Goal: Task Accomplishment & Management: Use online tool/utility

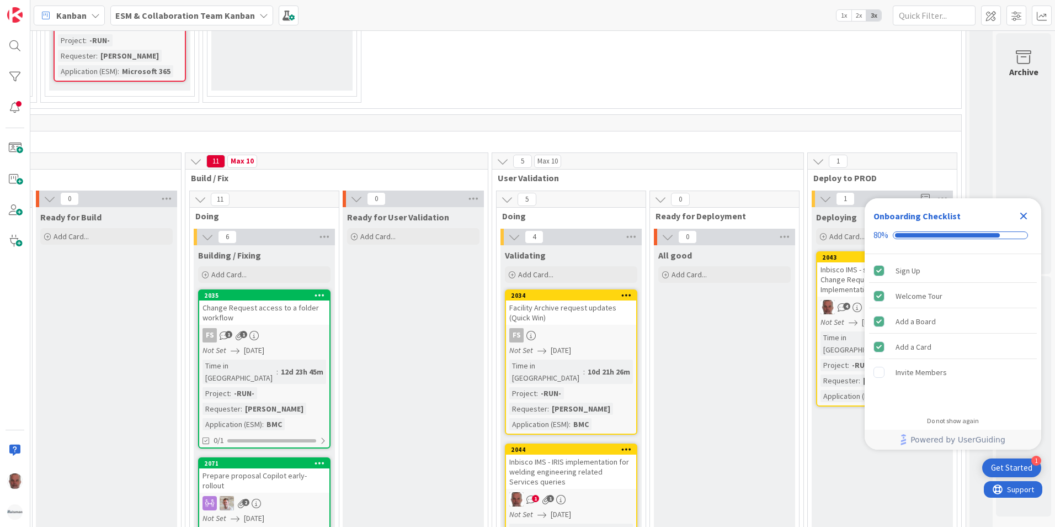
scroll to position [1325, 463]
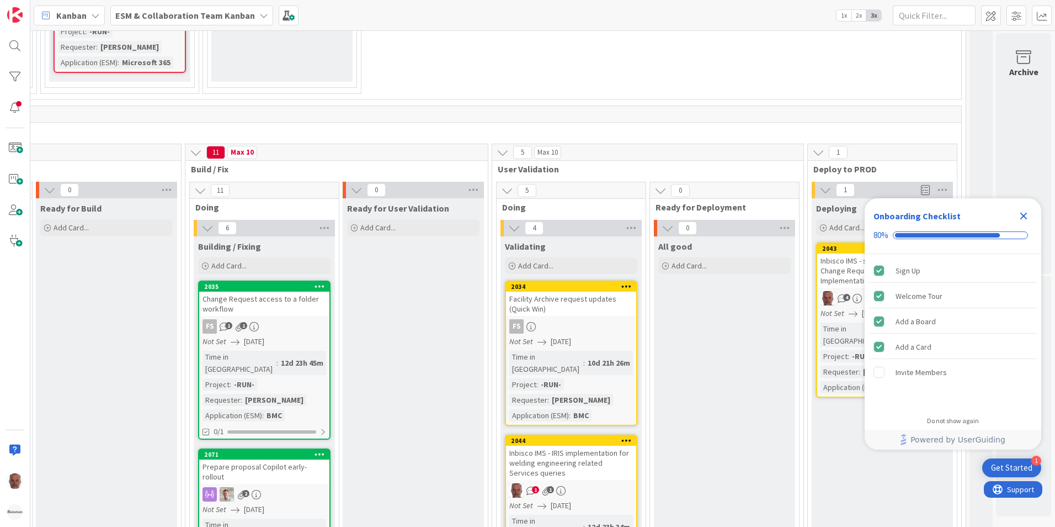
click at [1022, 216] on icon "Close Checklist" at bounding box center [1023, 215] width 13 height 13
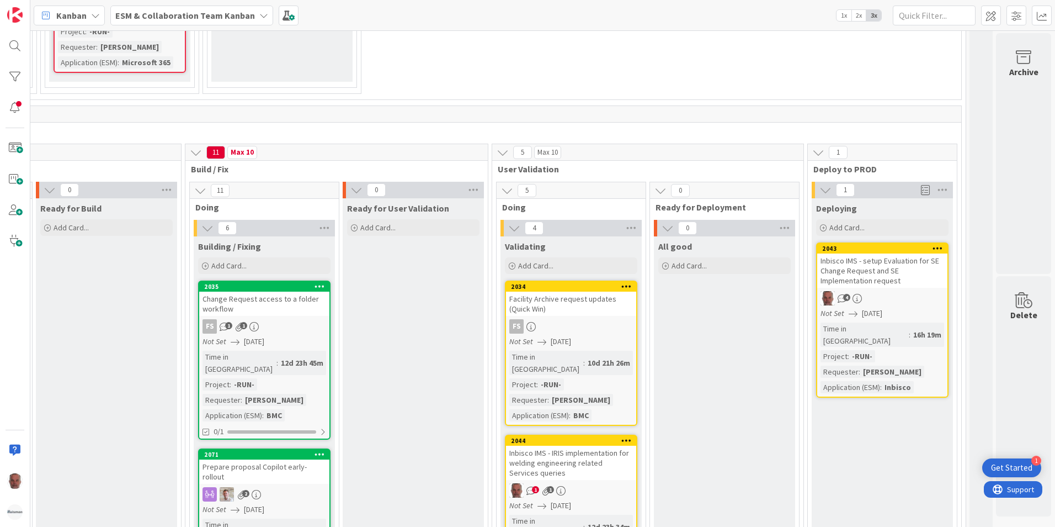
scroll to position [0, 0]
click at [834, 253] on div "Inbisco IMS - setup Evaluation for SE Change Request and SE Implementation requ…" at bounding box center [883, 270] width 130 height 34
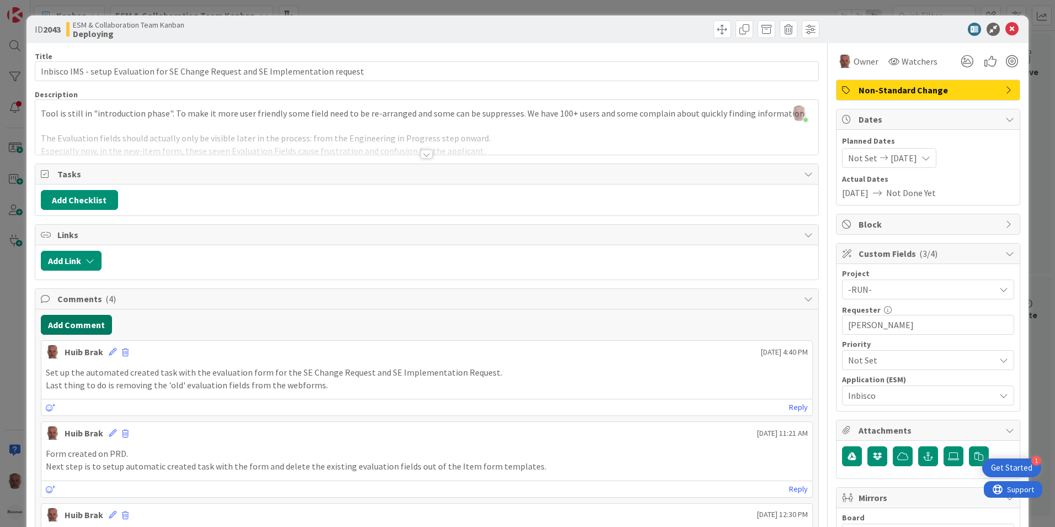
click at [72, 325] on button "Add Comment" at bounding box center [76, 325] width 71 height 20
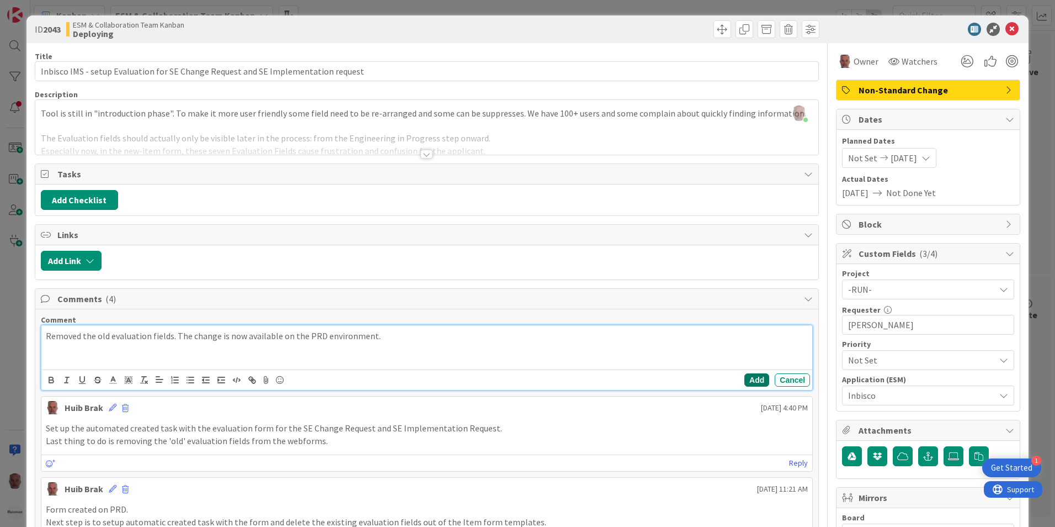
click at [745, 379] on button "Add" at bounding box center [757, 379] width 25 height 13
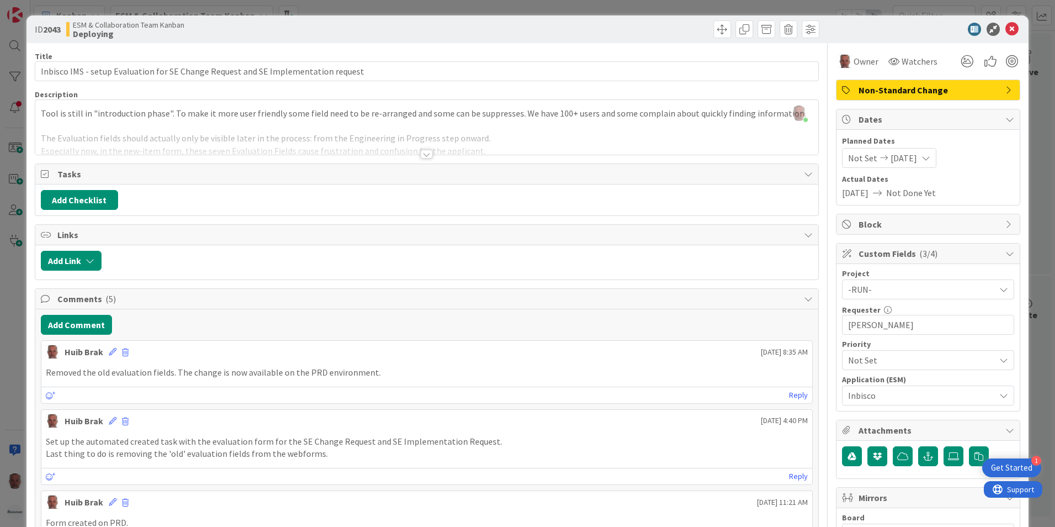
click at [9, 396] on div "ID 2043 ESM & Collaboration Team Kanban Deploying Title 82 / 128 Inbisco IMS - …" at bounding box center [527, 263] width 1055 height 527
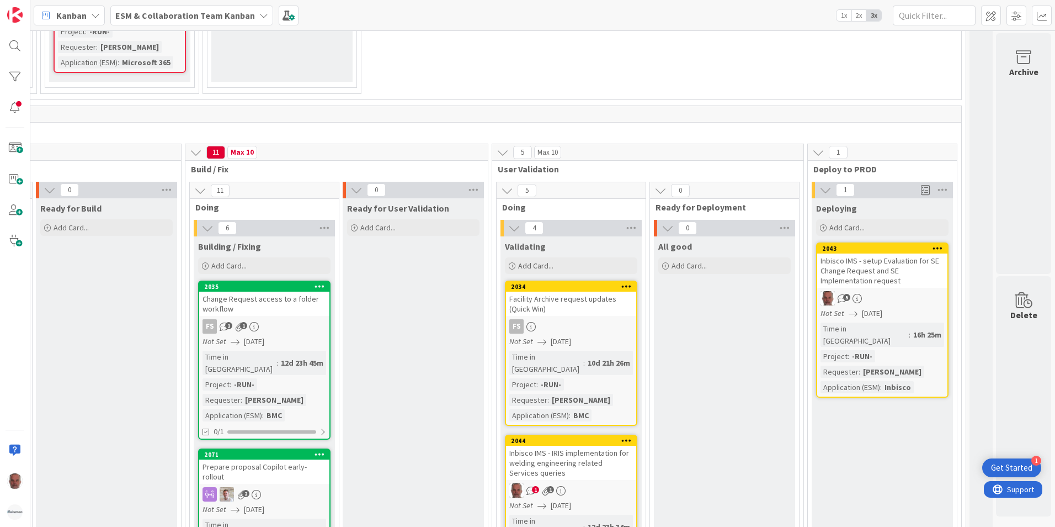
click at [877, 253] on div "Inbisco IMS - setup Evaluation for SE Change Request and SE Implementation requ…" at bounding box center [883, 270] width 130 height 34
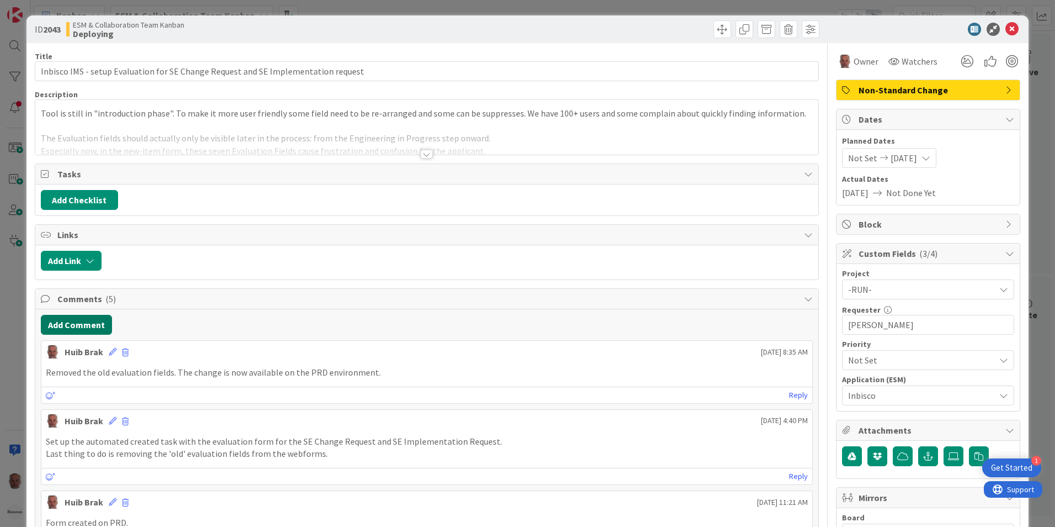
click at [77, 320] on button "Add Comment" at bounding box center [76, 325] width 71 height 20
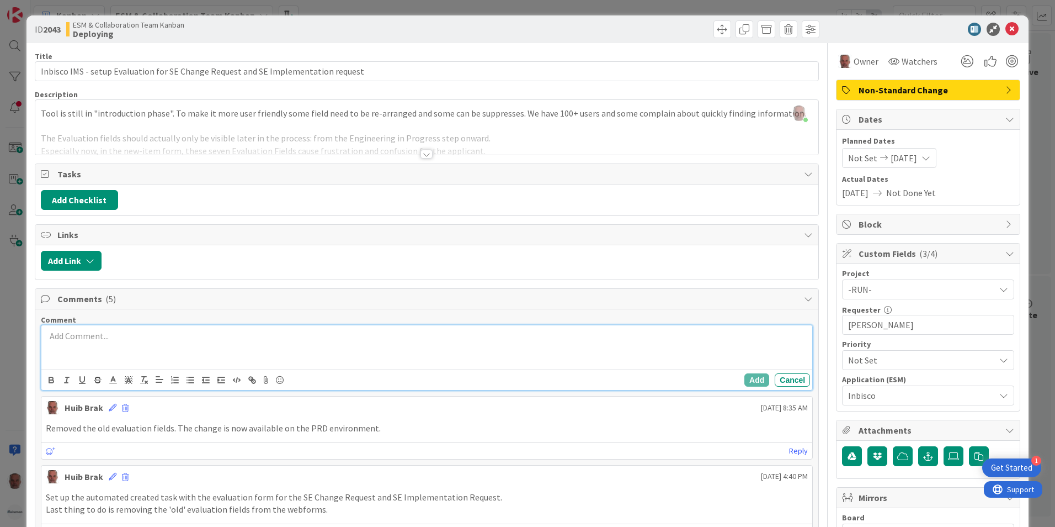
click at [796, 378] on button "Cancel" at bounding box center [792, 379] width 35 height 13
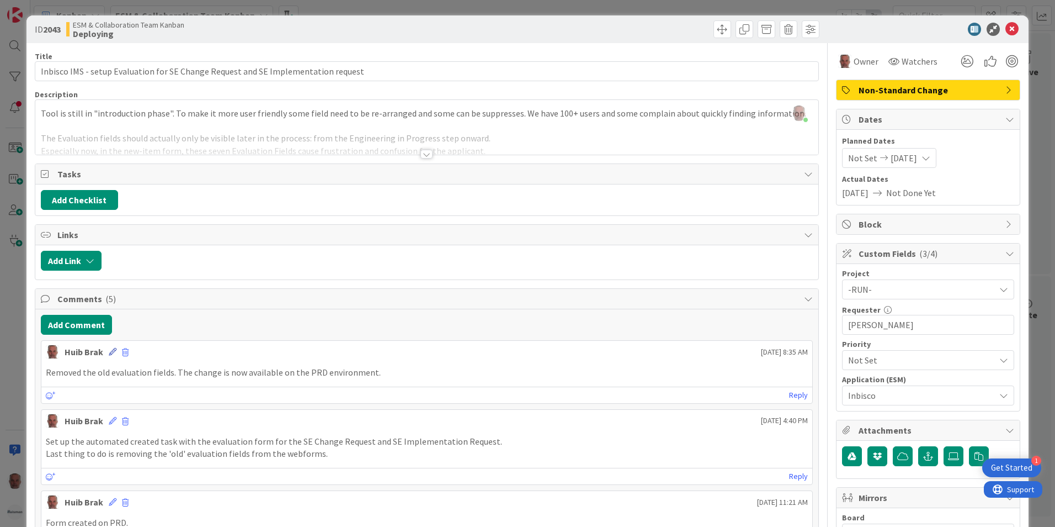
click at [111, 353] on icon at bounding box center [113, 352] width 8 height 8
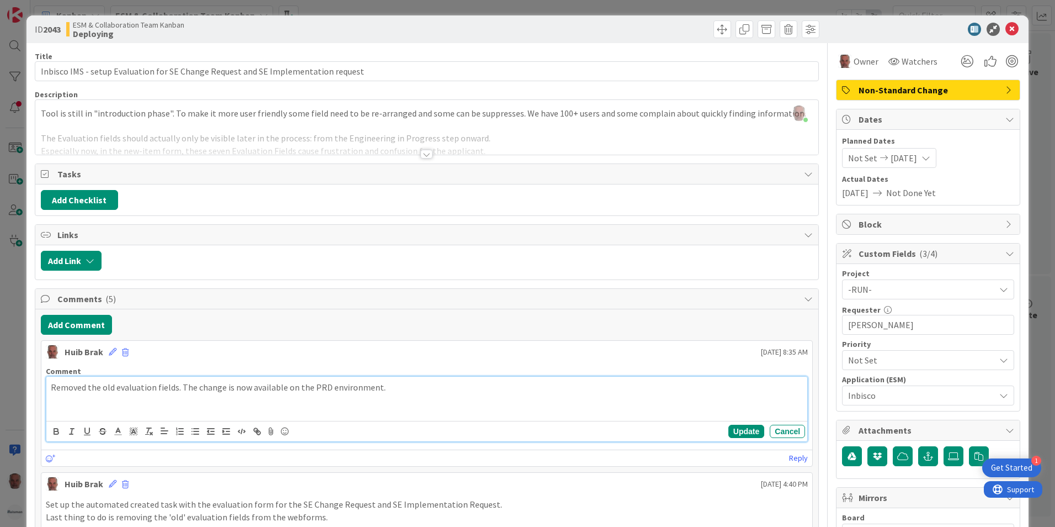
click at [390, 389] on p "Removed the old evaluation fields. The change is now available on the PRD envir…" at bounding box center [427, 387] width 752 height 13
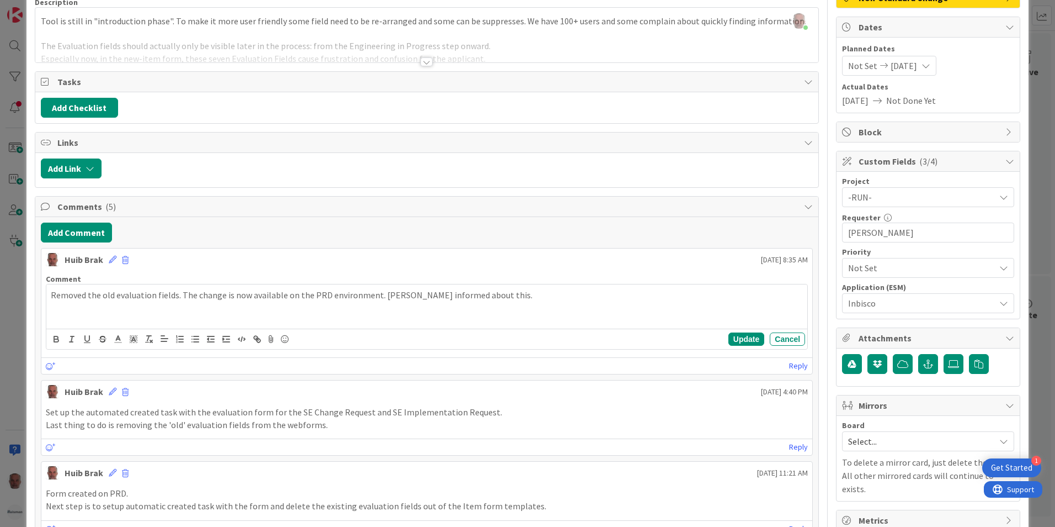
scroll to position [110, 0]
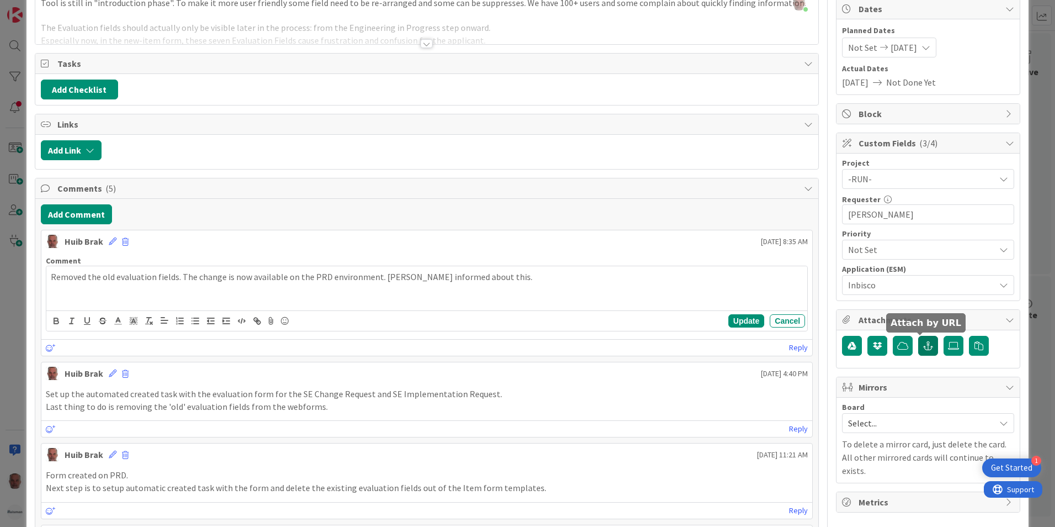
click at [924, 343] on icon "button" at bounding box center [929, 345] width 10 height 9
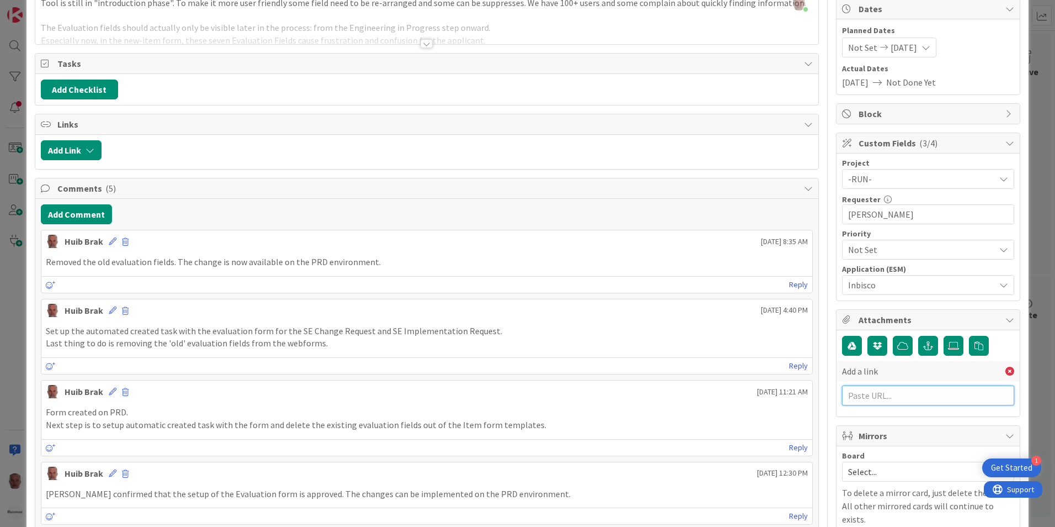
click at [869, 395] on input "text" at bounding box center [928, 395] width 172 height 20
paste input "[URL][PERSON_NAME][DOMAIN_NAME]"
type input "[URL][PERSON_NAME][DOMAIN_NAME]"
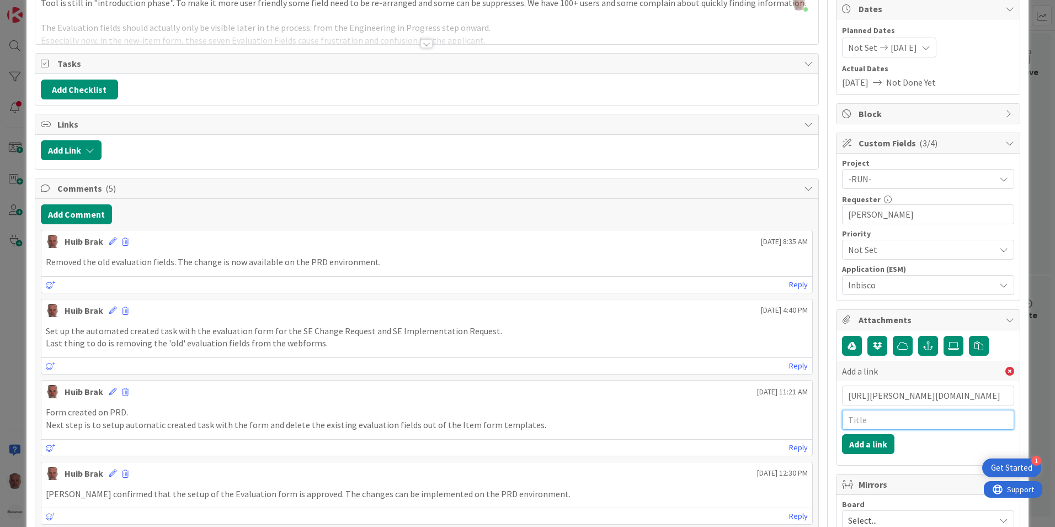
click at [860, 420] on input "text" at bounding box center [928, 420] width 172 height 20
type input "W"
type input "BMC WO"
click at [862, 445] on button "Add a link" at bounding box center [868, 444] width 52 height 20
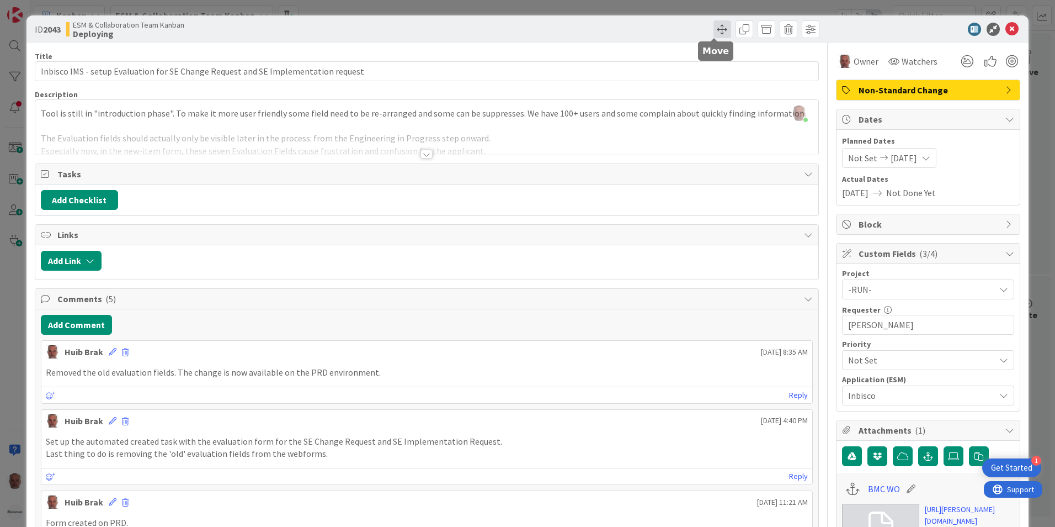
click at [714, 28] on span at bounding box center [723, 29] width 18 height 18
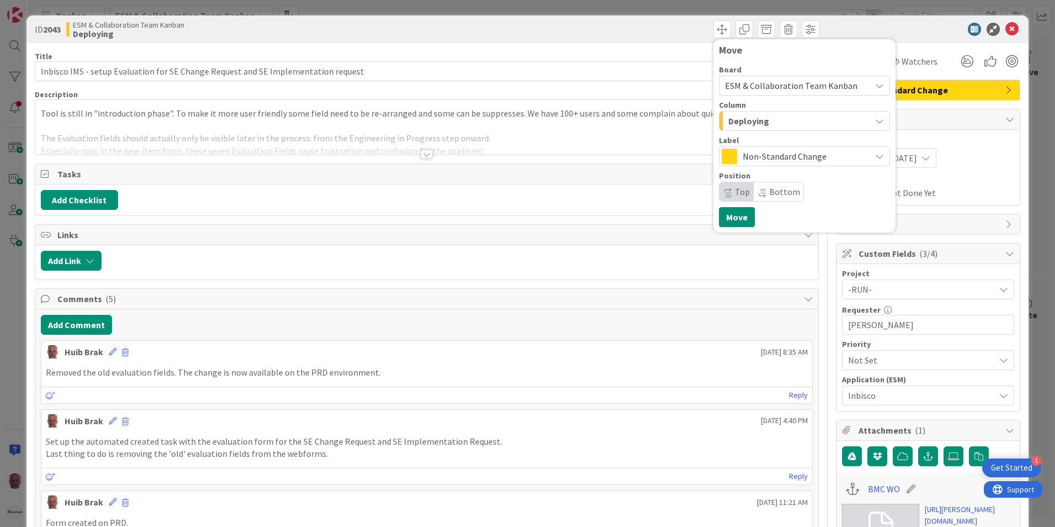
click at [876, 122] on icon "button" at bounding box center [880, 120] width 9 height 9
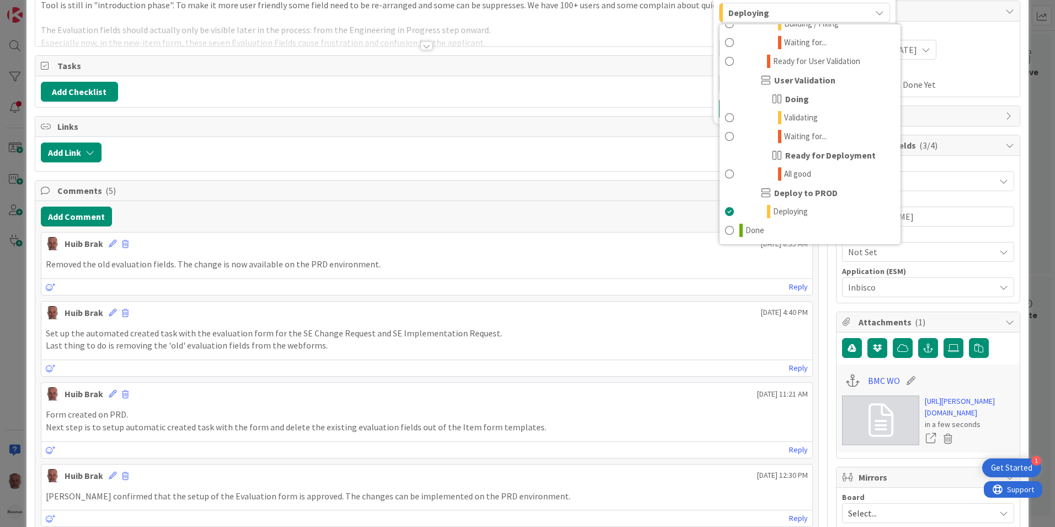
scroll to position [110, 0]
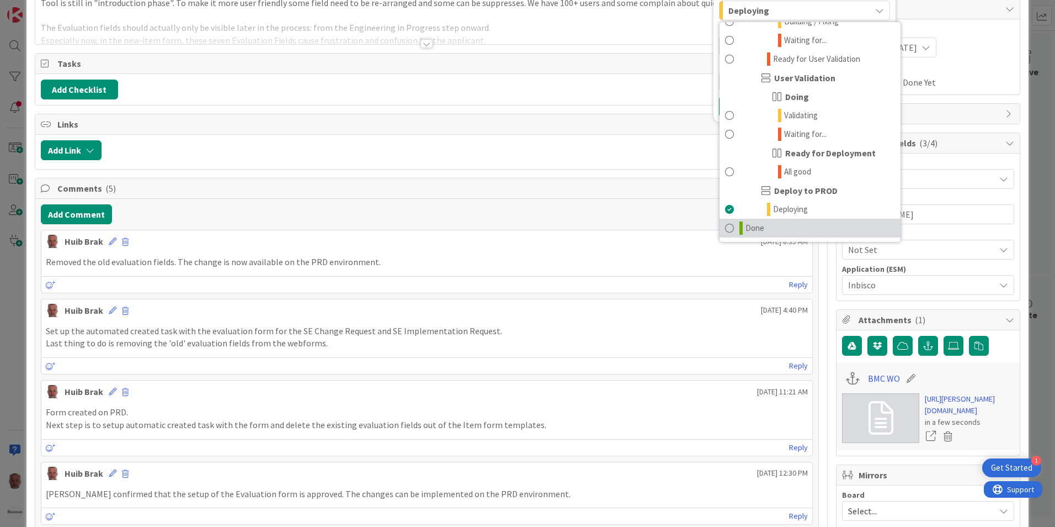
click at [747, 226] on span "Done" at bounding box center [755, 227] width 19 height 13
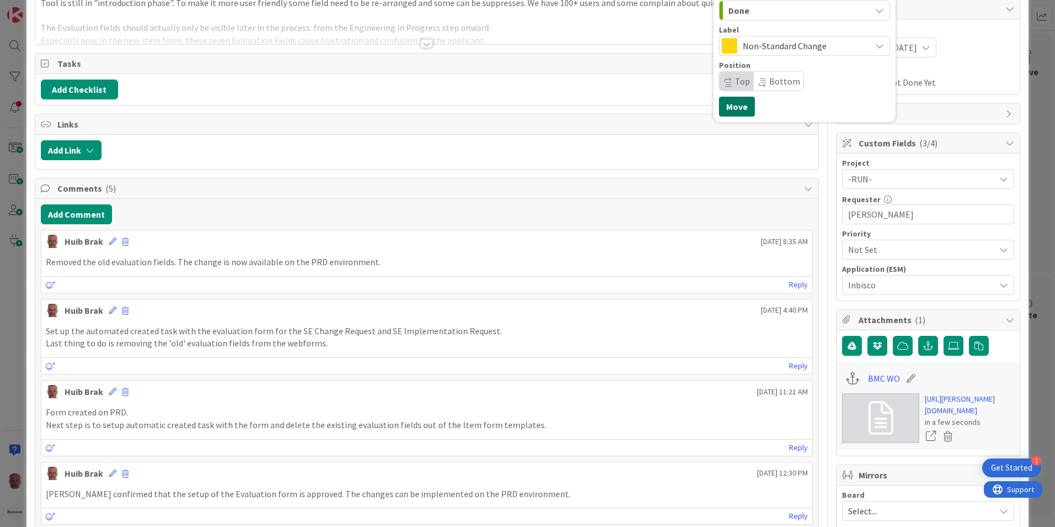
click at [728, 107] on button "Move" at bounding box center [737, 107] width 36 height 20
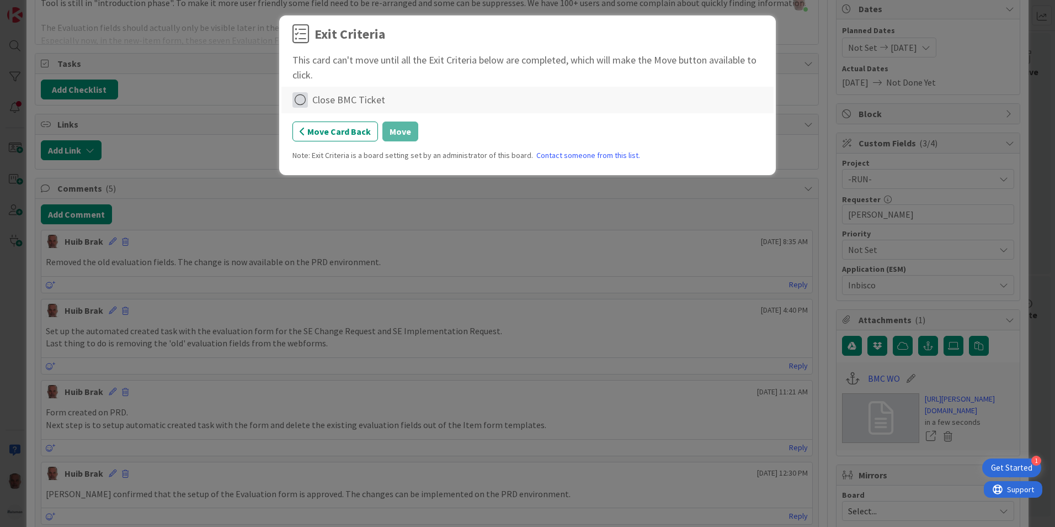
click at [300, 103] on icon at bounding box center [300, 99] width 15 height 15
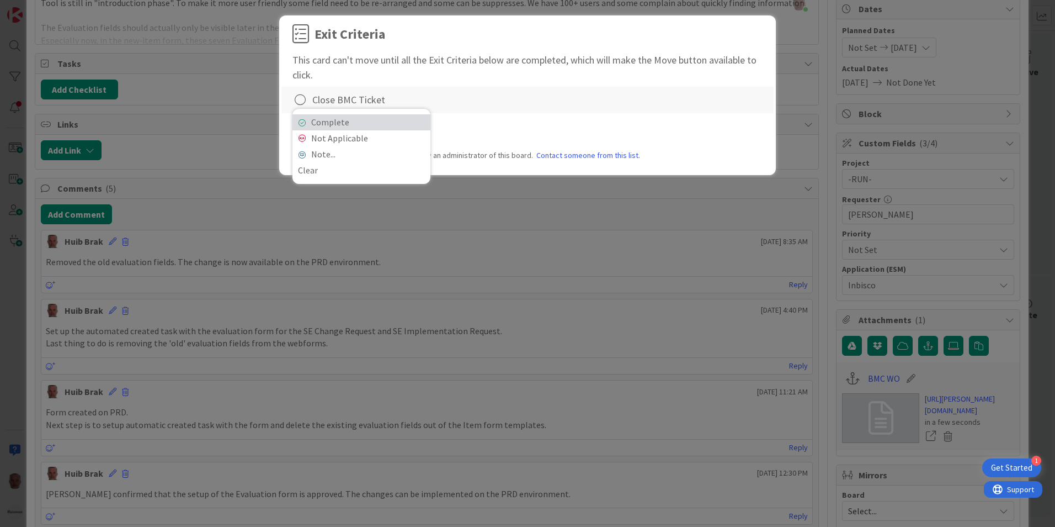
click at [320, 123] on link "Complete" at bounding box center [362, 122] width 138 height 16
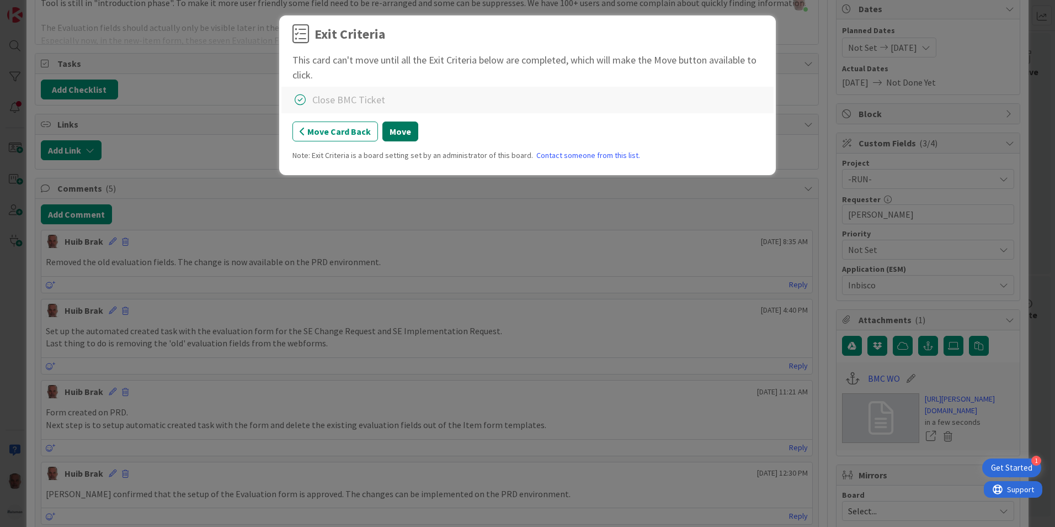
click at [402, 131] on button "Move" at bounding box center [401, 131] width 36 height 20
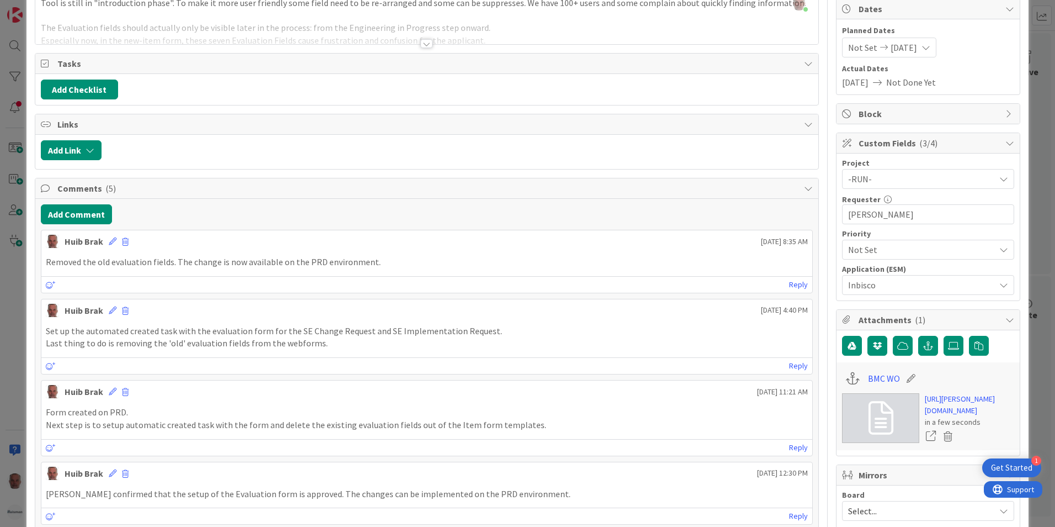
click at [15, 397] on div "ID 2043 ESM & Collaboration Team Kanban Done Move Move Title 82 / 128 Inbisco I…" at bounding box center [527, 263] width 1055 height 527
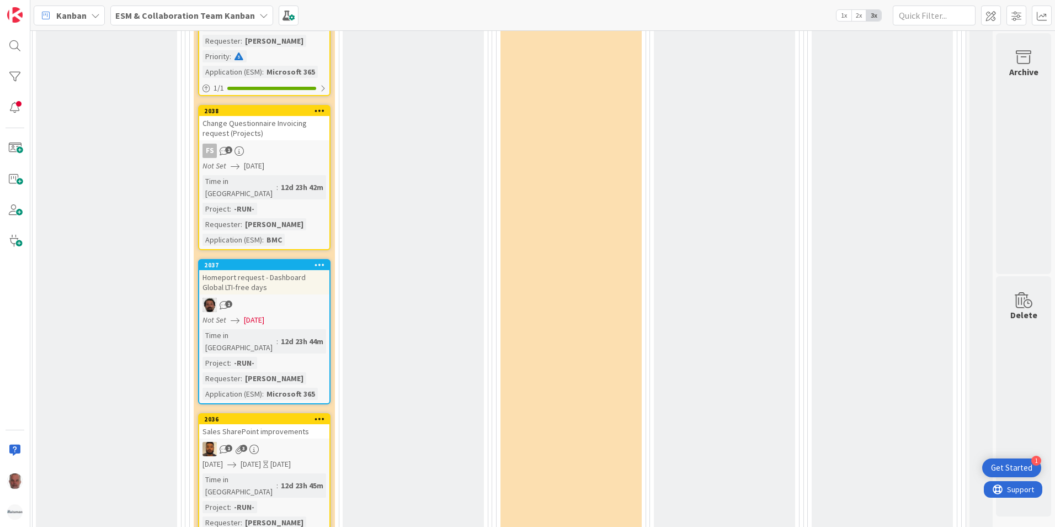
scroll to position [2813, 460]
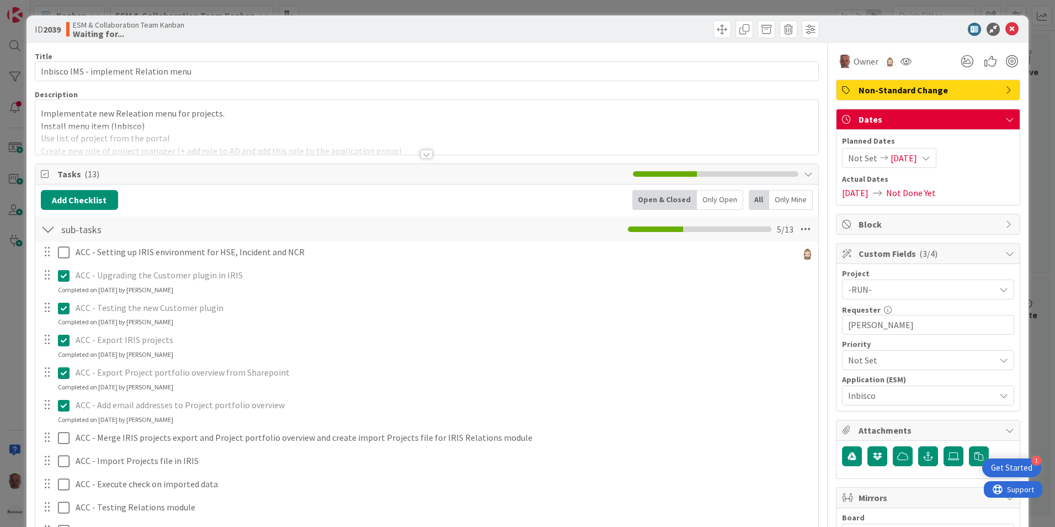
click at [917, 160] on span "[DATE]" at bounding box center [904, 157] width 26 height 13
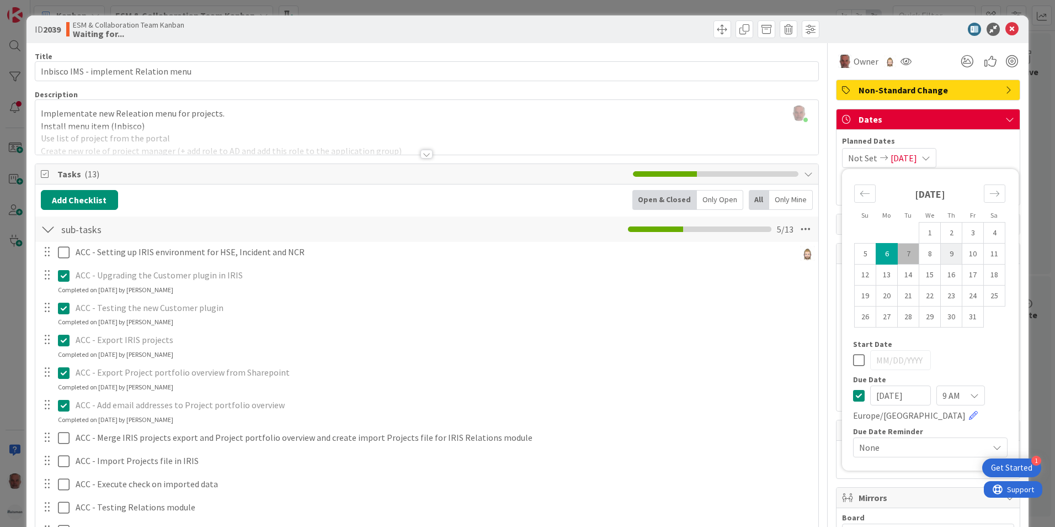
click at [943, 255] on td "9" at bounding box center [952, 253] width 22 height 21
type input "[DATE]"
click at [943, 255] on td "9" at bounding box center [952, 253] width 22 height 21
type input "[DATE]"
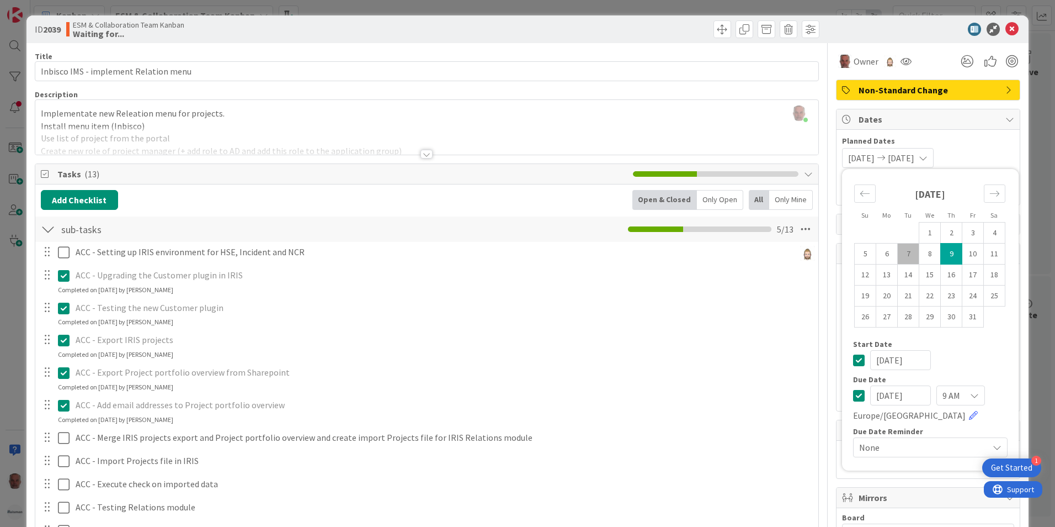
click at [853, 358] on icon at bounding box center [859, 359] width 12 height 13
click at [8, 336] on div "ID 2039 ESM & Collaboration Team Kanban Waiting for... Title 37 / 128 Inbisco I…" at bounding box center [527, 263] width 1055 height 527
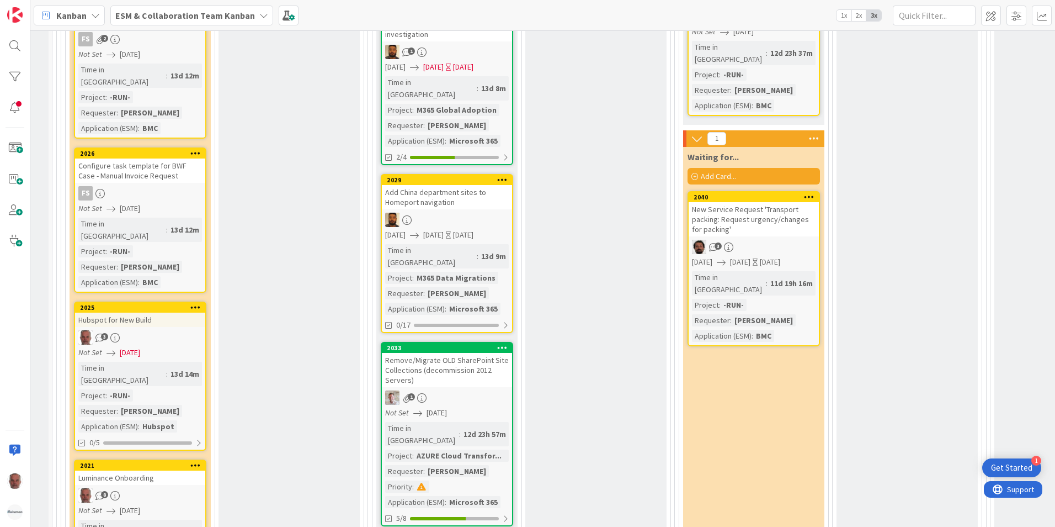
scroll to position [2138, 272]
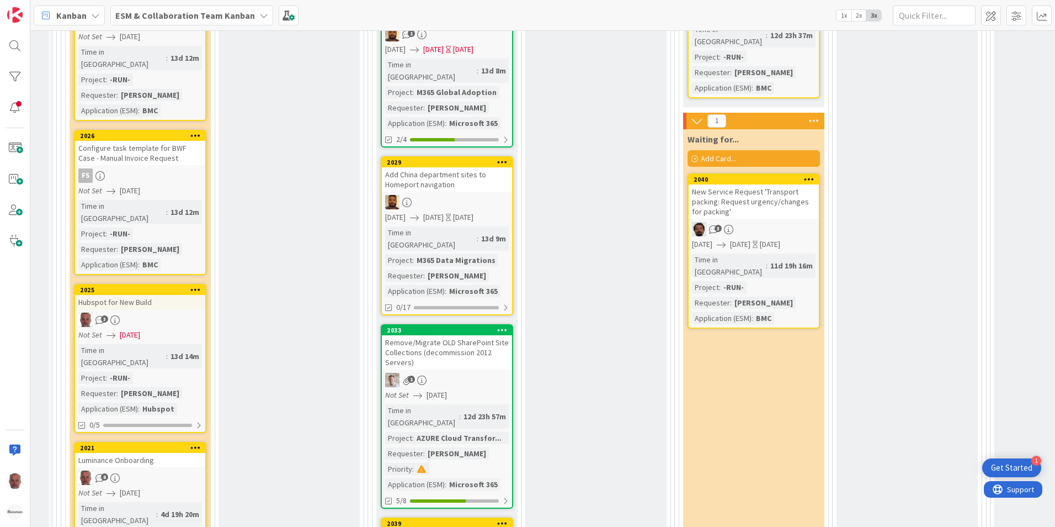
click at [177, 470] on div "8" at bounding box center [140, 477] width 130 height 14
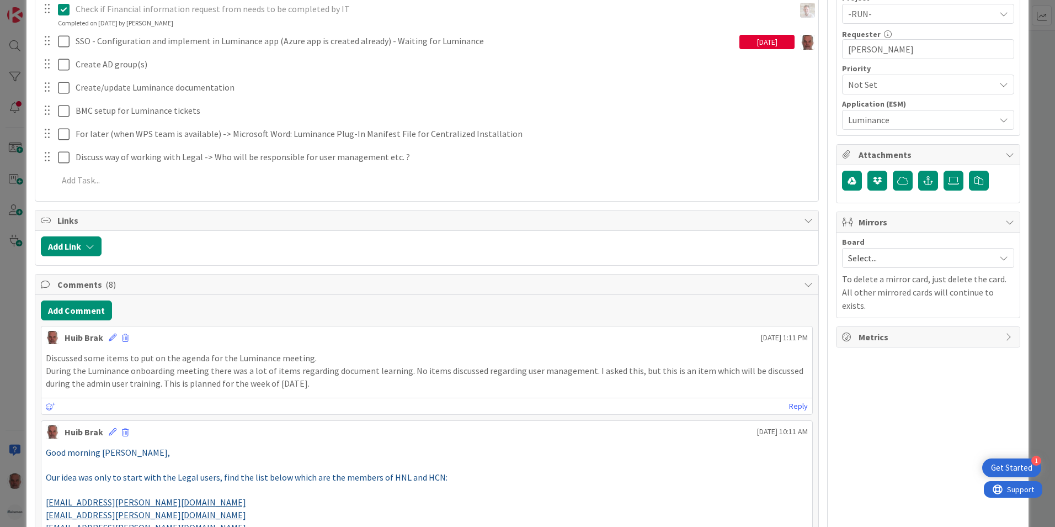
scroll to position [276, 0]
click at [70, 306] on button "Add Comment" at bounding box center [76, 310] width 71 height 20
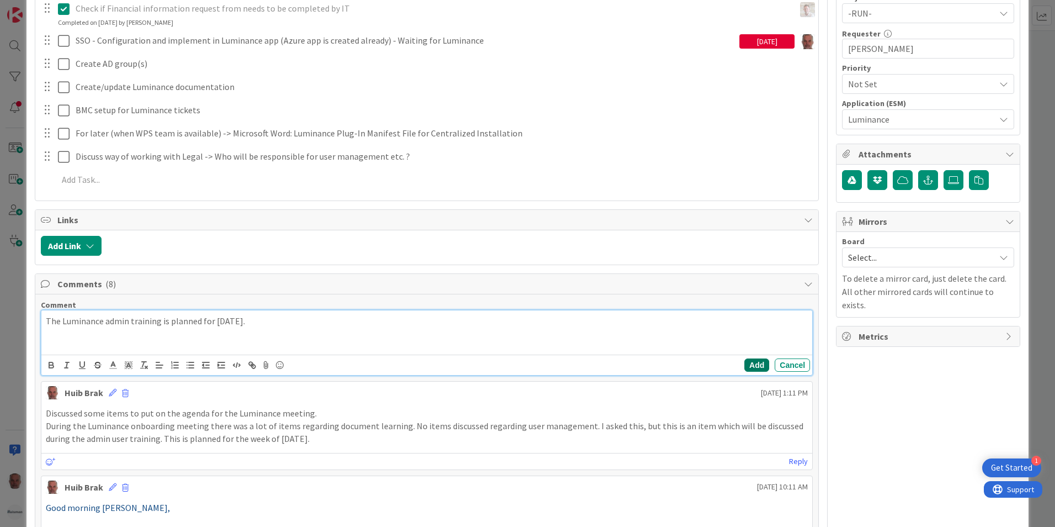
click at [749, 366] on button "Add" at bounding box center [757, 364] width 25 height 13
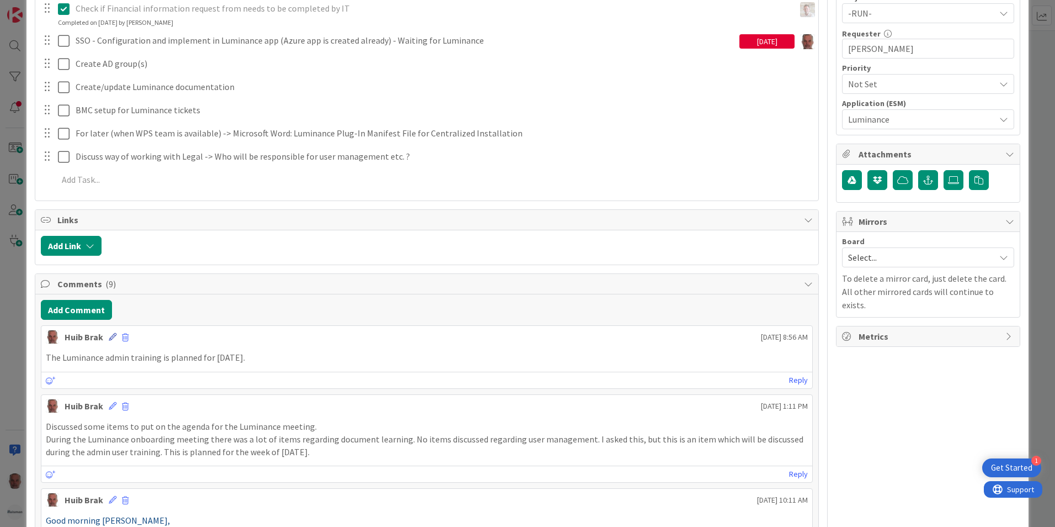
click at [112, 337] on icon at bounding box center [113, 337] width 8 height 8
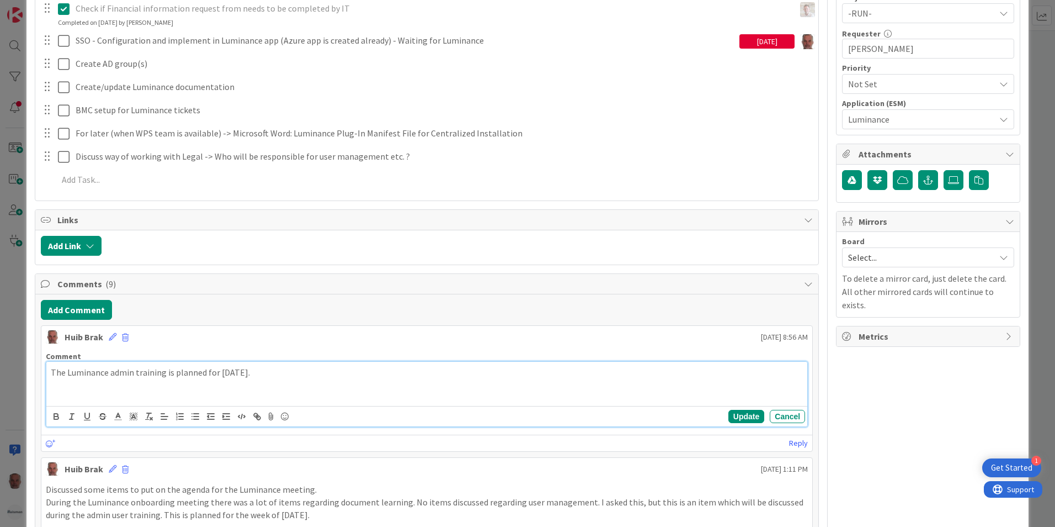
click at [312, 374] on p "The Luminance admin training is planned for [DATE]." at bounding box center [427, 372] width 752 height 13
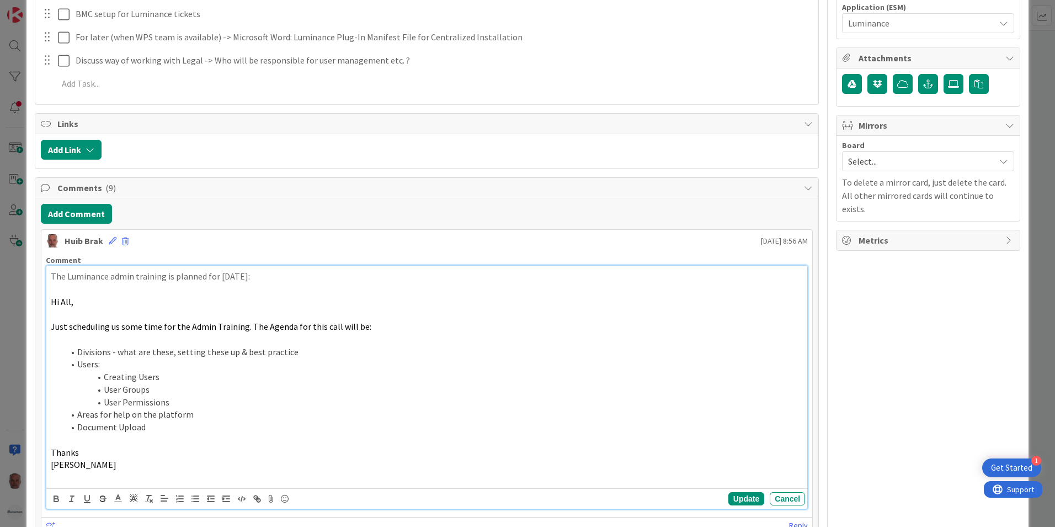
scroll to position [383, 0]
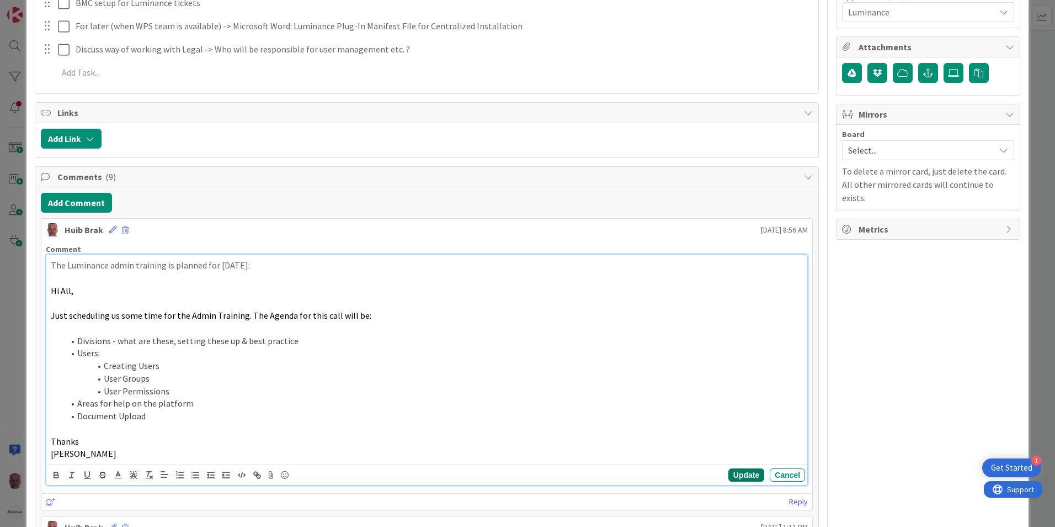
click at [738, 473] on button "Update" at bounding box center [747, 474] width 36 height 13
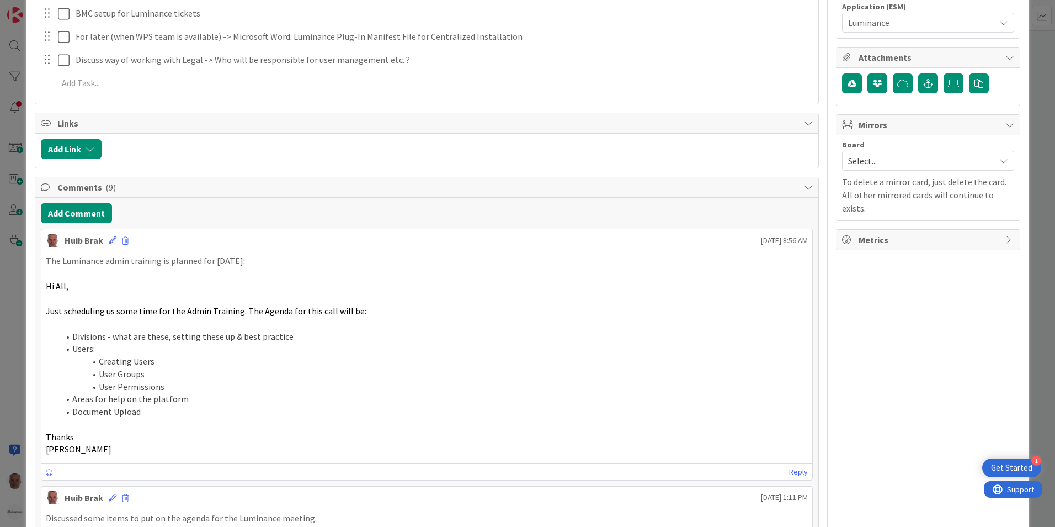
click at [15, 397] on div "ID 2021 ESM & Collaboration Team Kanban Waiting for... Title 20 / 128 Luminance…" at bounding box center [527, 263] width 1055 height 527
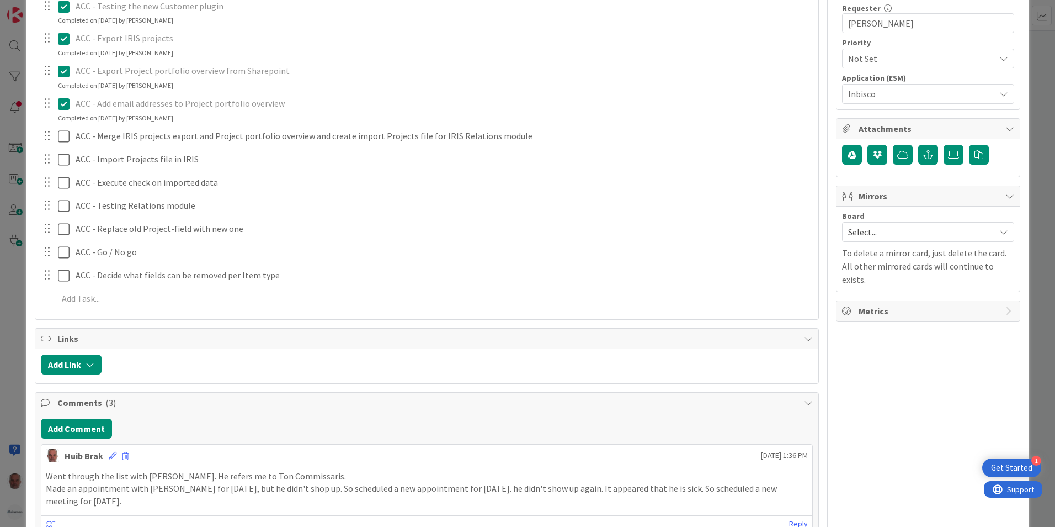
scroll to position [442, 0]
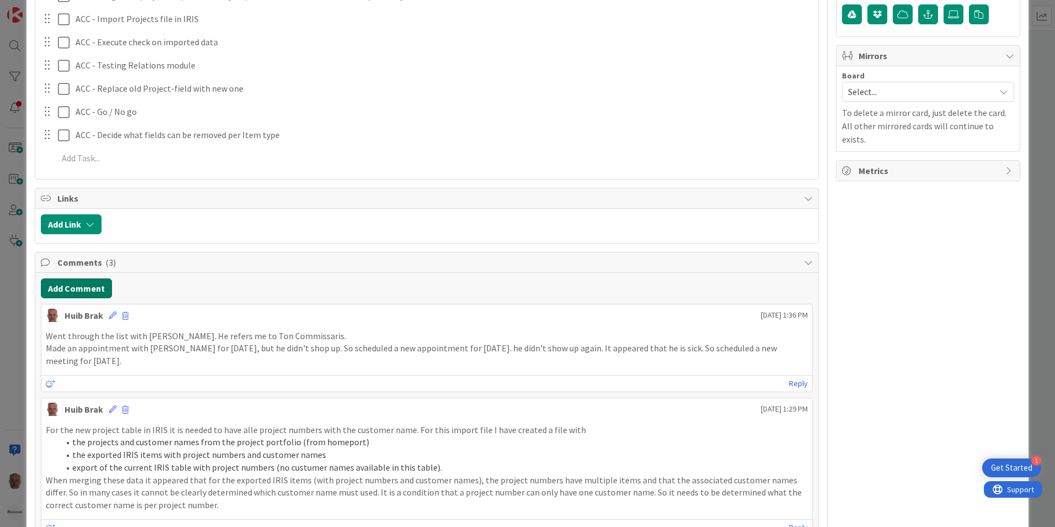
click at [66, 284] on button "Add Comment" at bounding box center [76, 288] width 71 height 20
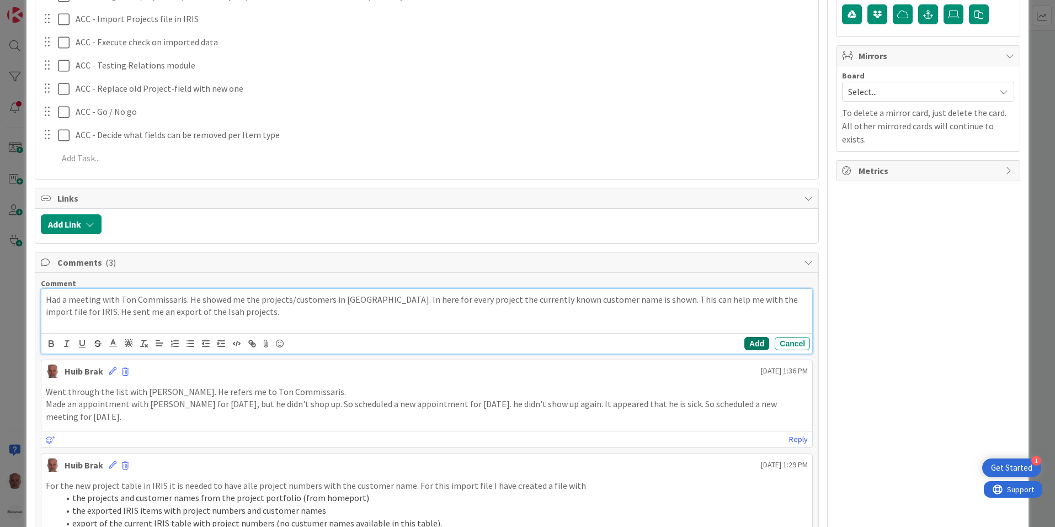
click at [750, 343] on button "Add" at bounding box center [757, 343] width 25 height 13
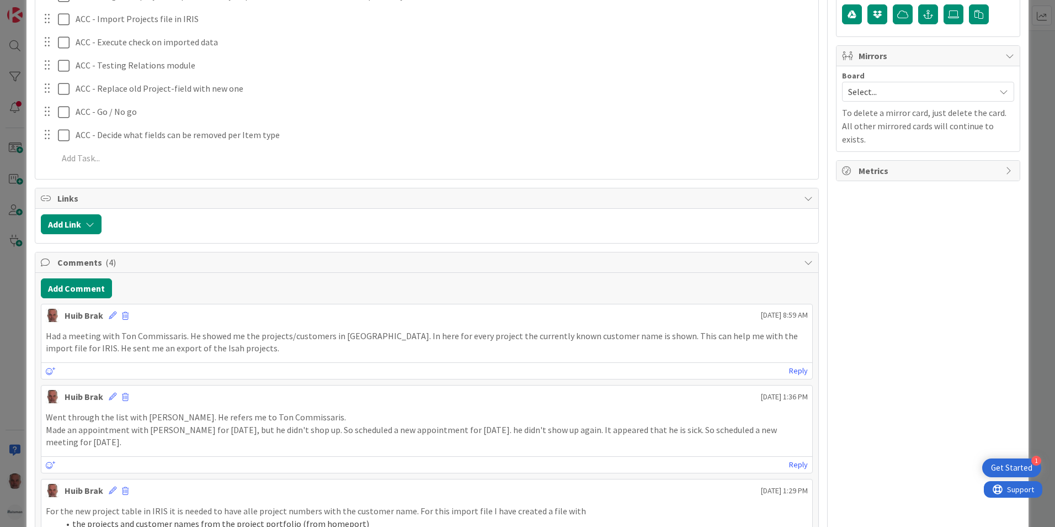
click at [575, 514] on p "For the new project table in IRIS it is needed to have alle project numbers wit…" at bounding box center [427, 511] width 762 height 13
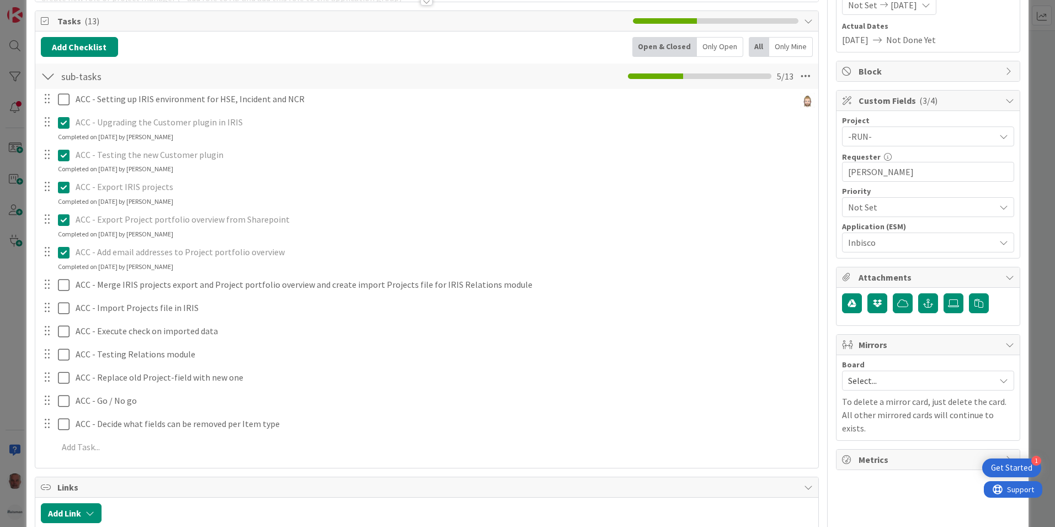
scroll to position [55, 0]
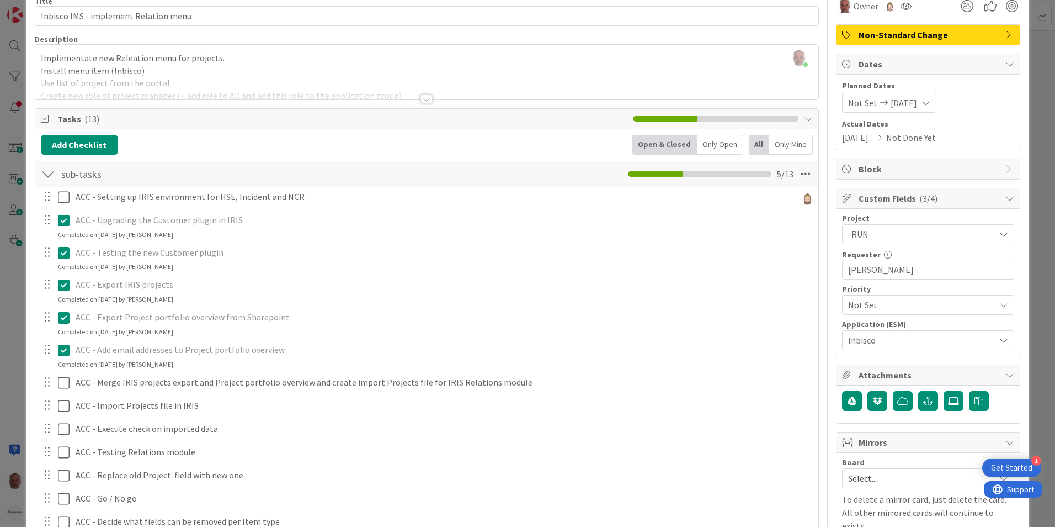
click at [9, 323] on div "ID 2039 ESM & Collaboration Team Kanban Building / Fixing Title 37 / 128 Inbisc…" at bounding box center [527, 263] width 1055 height 527
